Goal: Task Accomplishment & Management: Complete application form

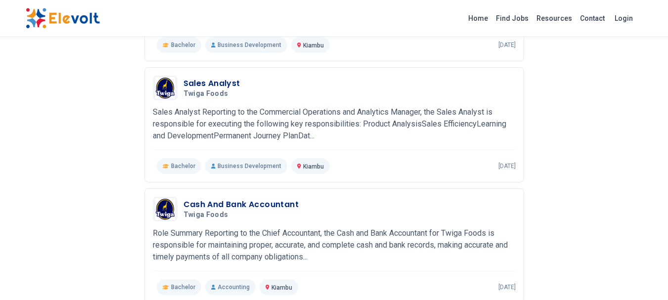
scroll to position [218, 0]
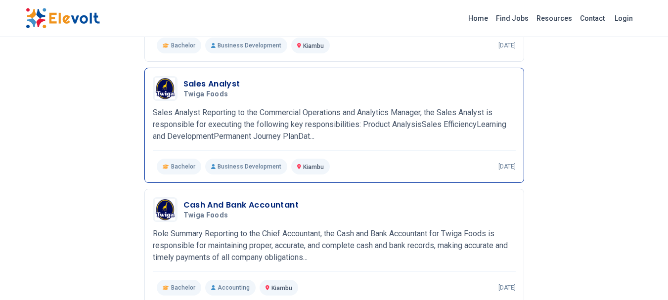
click at [216, 83] on h3 "Sales Analyst" at bounding box center [211, 84] width 57 height 12
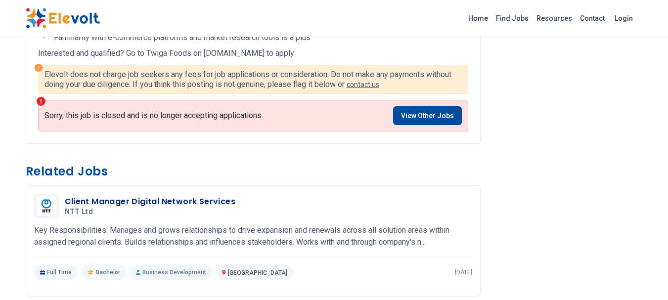
scroll to position [909, 0]
click at [418, 116] on link "View Other Jobs" at bounding box center [427, 115] width 69 height 19
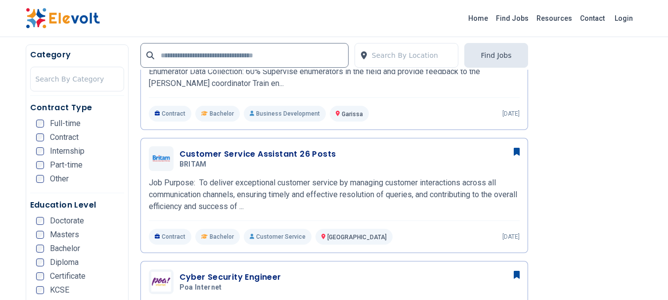
scroll to position [323, 0]
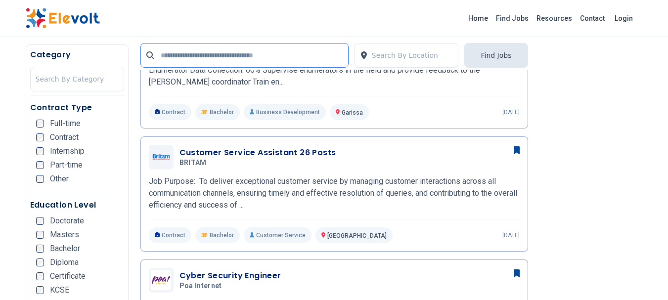
click at [203, 58] on input "text" at bounding box center [244, 55] width 208 height 25
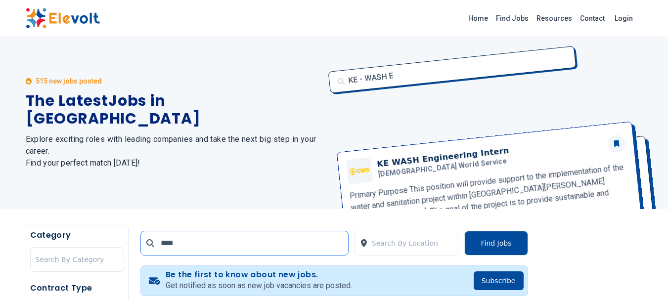
scroll to position [0, 0]
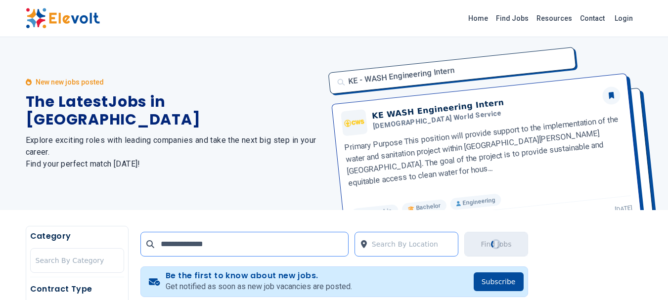
type input "**********"
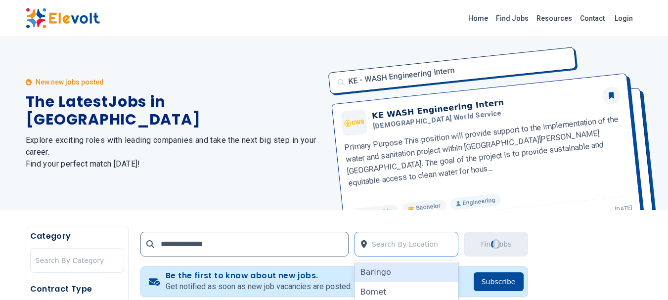
click at [407, 243] on div at bounding box center [413, 244] width 82 height 20
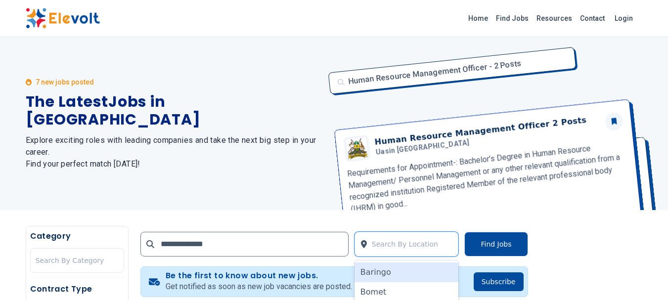
click at [407, 243] on div at bounding box center [413, 244] width 82 height 20
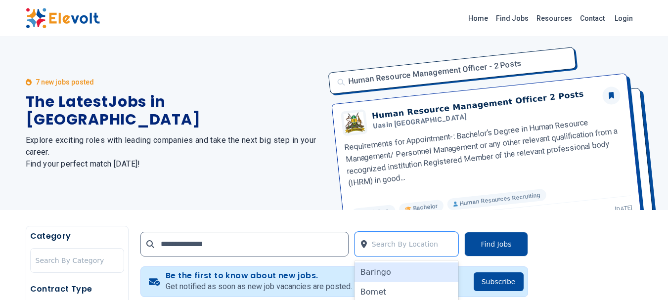
click at [407, 243] on div at bounding box center [413, 244] width 82 height 20
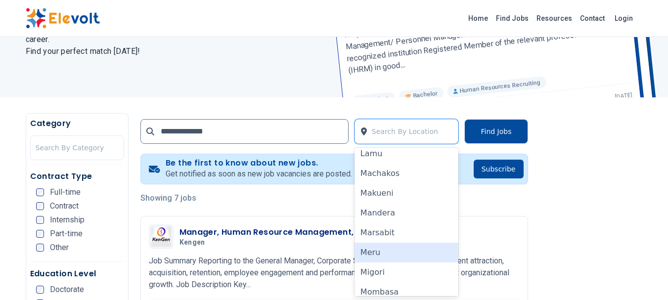
scroll to position [493, 0]
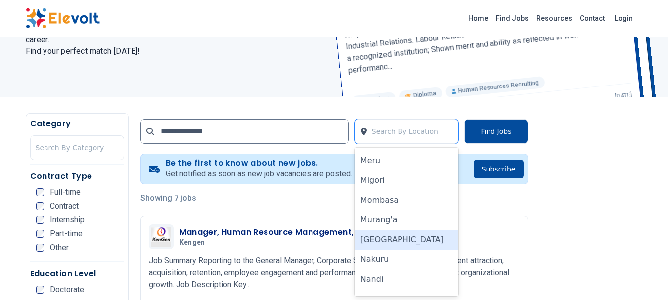
click at [396, 241] on div "[GEOGRAPHIC_DATA]" at bounding box center [406, 240] width 104 height 20
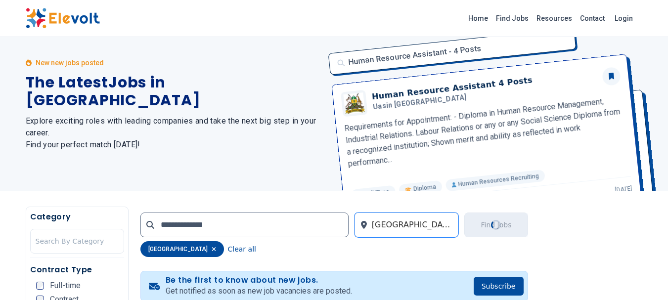
scroll to position [0, 0]
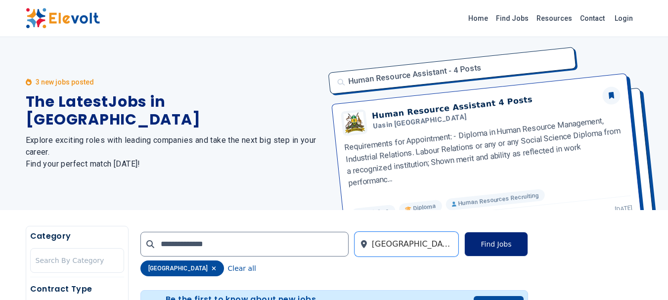
click at [501, 247] on button "Find Jobs" at bounding box center [495, 244] width 63 height 25
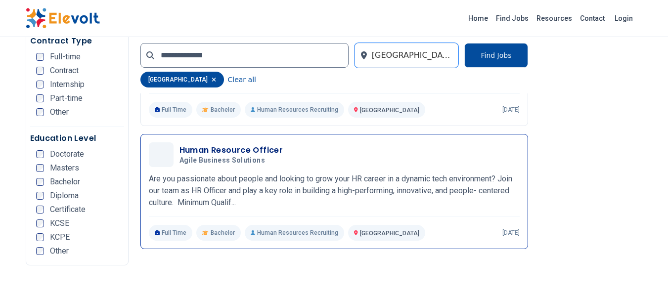
scroll to position [464, 0]
click at [249, 149] on h3 "Human Resource Officer" at bounding box center [231, 151] width 104 height 12
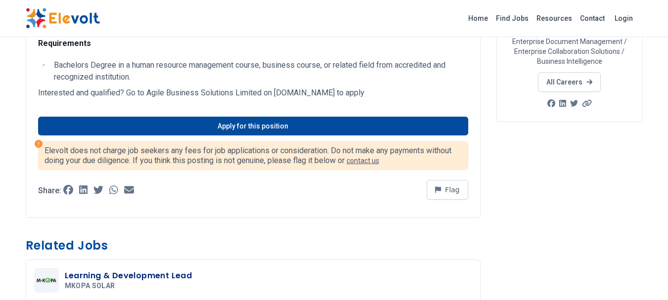
scroll to position [148, 0]
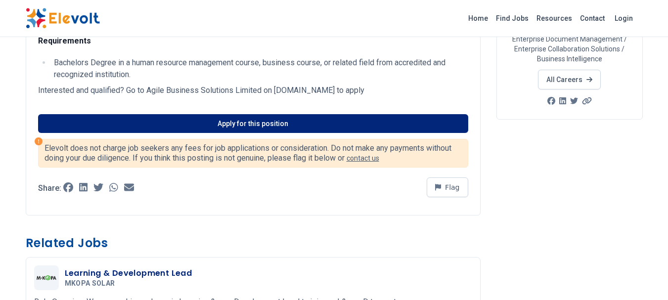
click at [265, 118] on link "Apply for this position" at bounding box center [253, 123] width 430 height 19
